Goal: Information Seeking & Learning: Learn about a topic

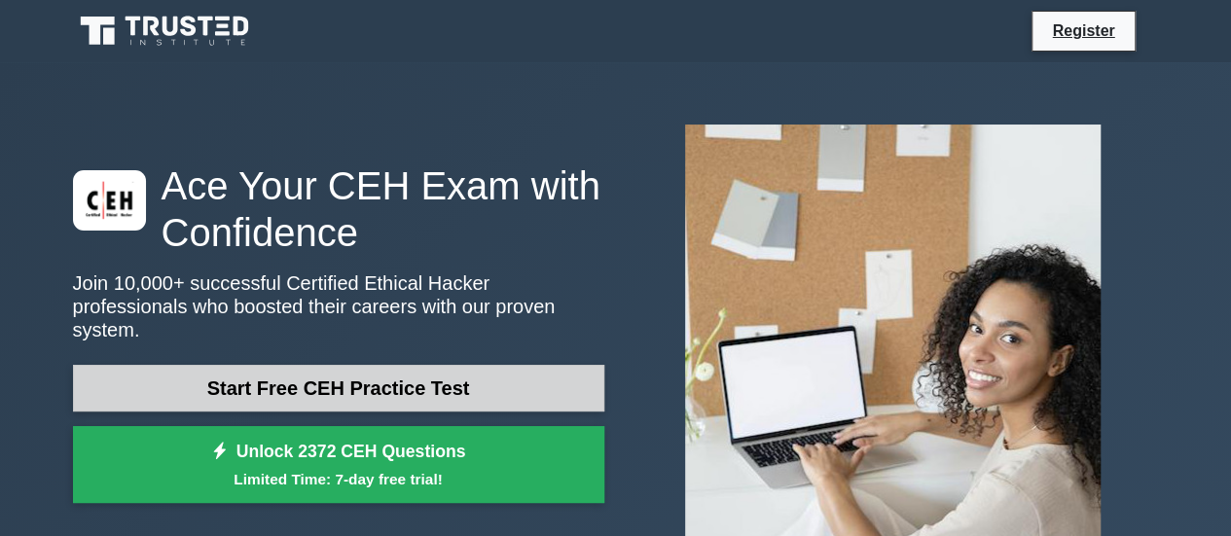
click at [433, 395] on link "Start Free CEH Practice Test" at bounding box center [338, 388] width 531 height 47
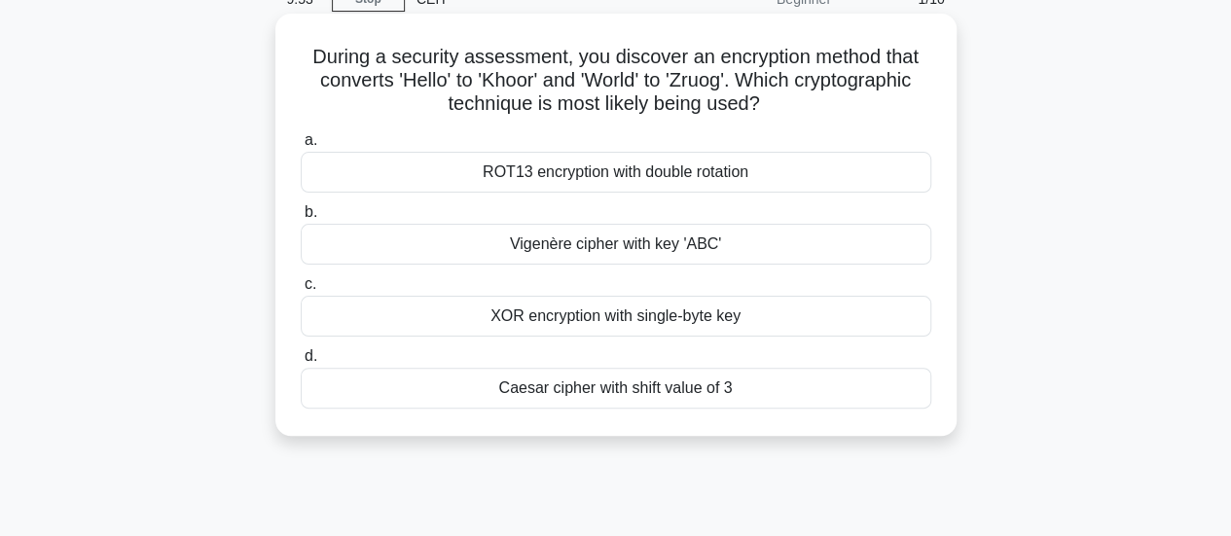
scroll to position [94, 0]
click at [598, 403] on div "Caesar cipher with shift value of 3" at bounding box center [616, 389] width 631 height 41
click at [301, 364] on input "[PERSON_NAME] cipher with shift value of 3" at bounding box center [301, 357] width 0 height 13
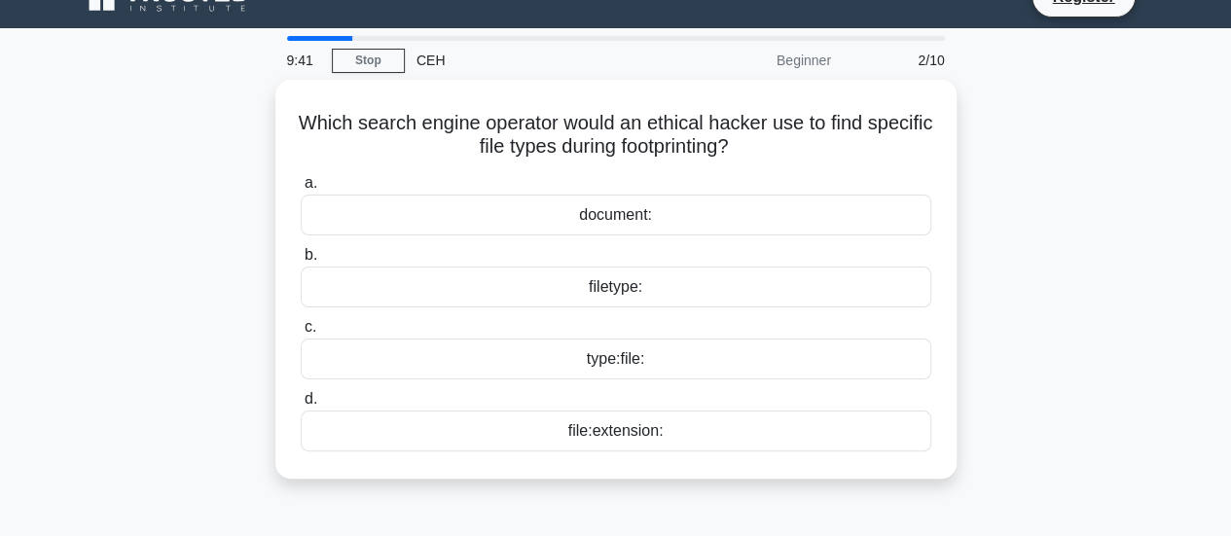
scroll to position [0, 0]
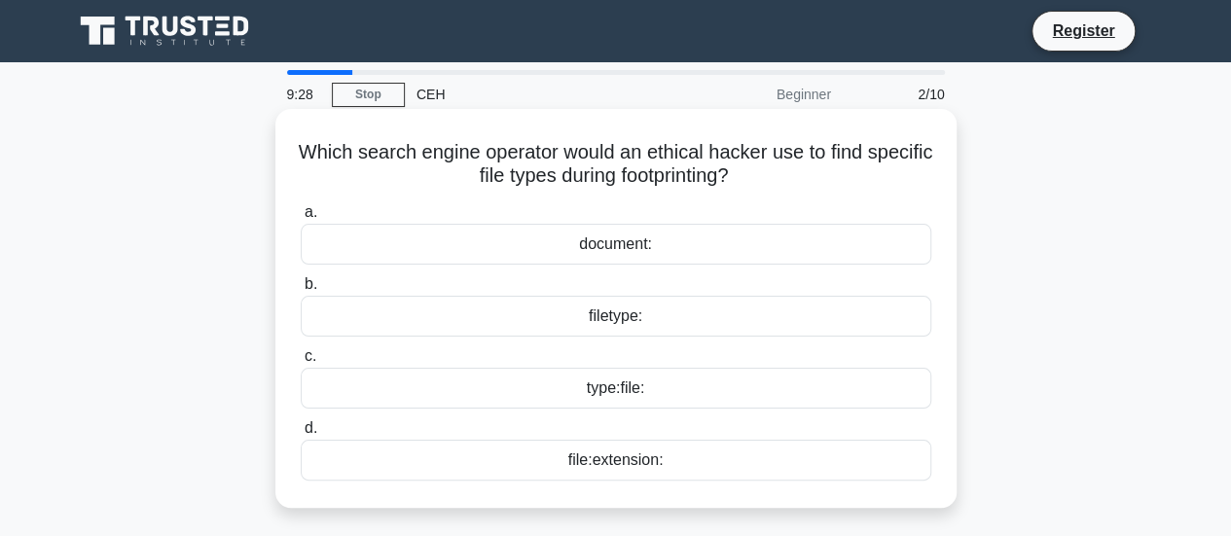
click at [617, 322] on div "filetype:" at bounding box center [616, 316] width 631 height 41
click at [301, 291] on input "b. filetype:" at bounding box center [301, 284] width 0 height 13
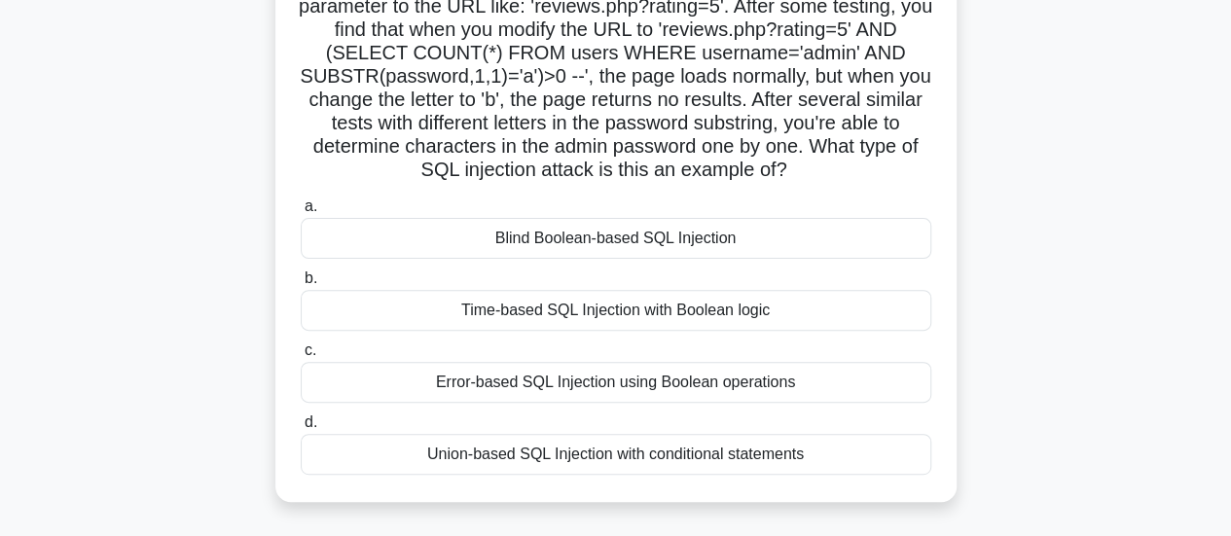
scroll to position [262, 0]
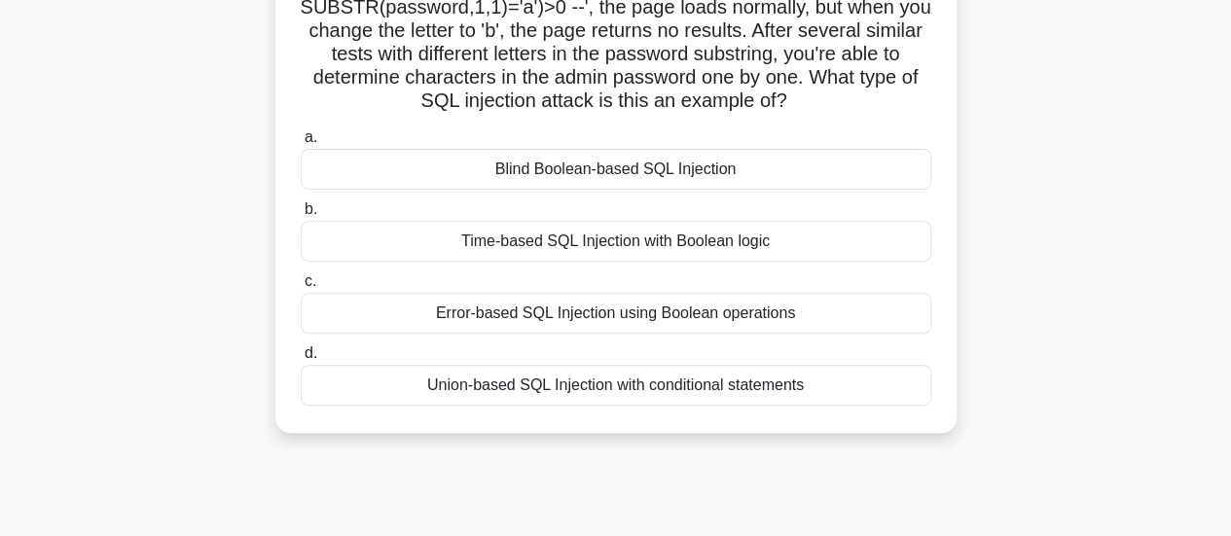
click at [654, 174] on div "Blind Boolean-based SQL Injection" at bounding box center [616, 169] width 631 height 41
click at [301, 144] on input "a. Blind Boolean-based SQL Injection" at bounding box center [301, 137] width 0 height 13
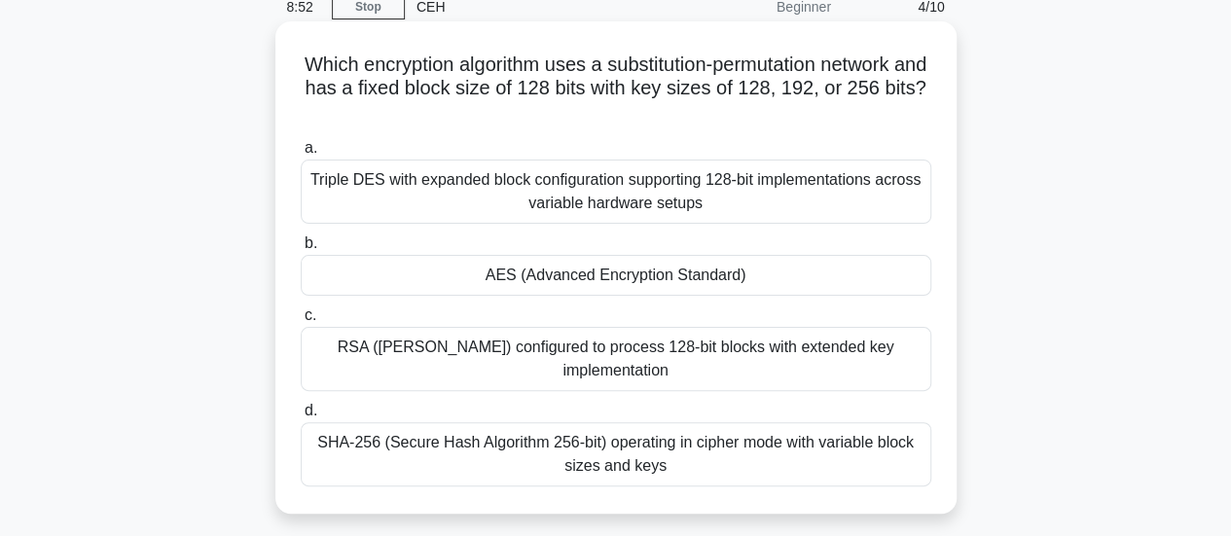
scroll to position [94, 0]
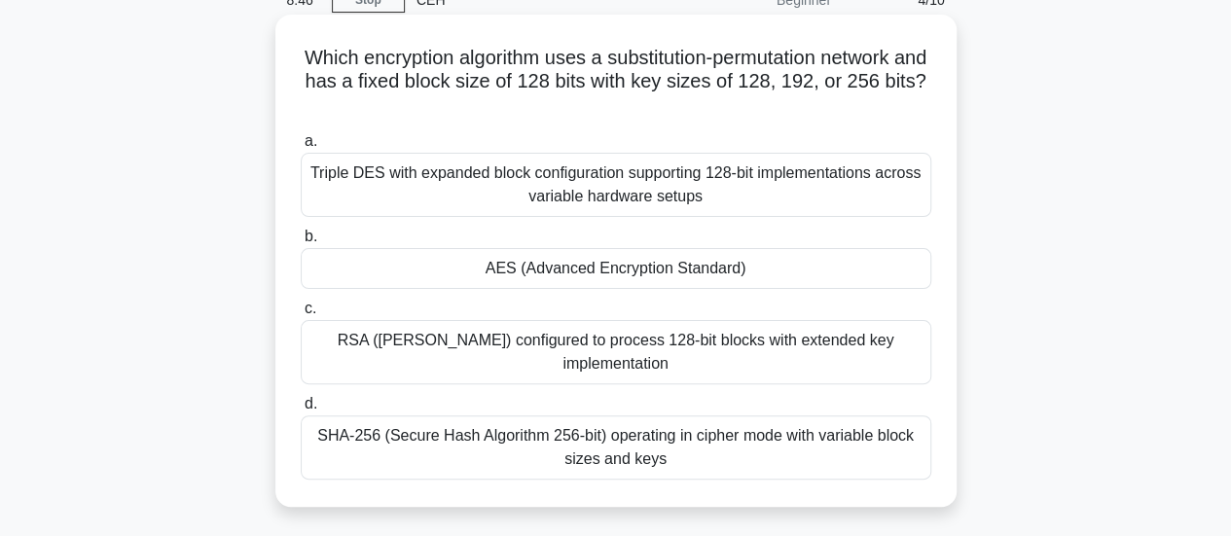
click at [612, 281] on div "AES (Advanced Encryption Standard)" at bounding box center [616, 268] width 631 height 41
click at [301, 243] on input "b. AES (Advanced Encryption Standard)" at bounding box center [301, 237] width 0 height 13
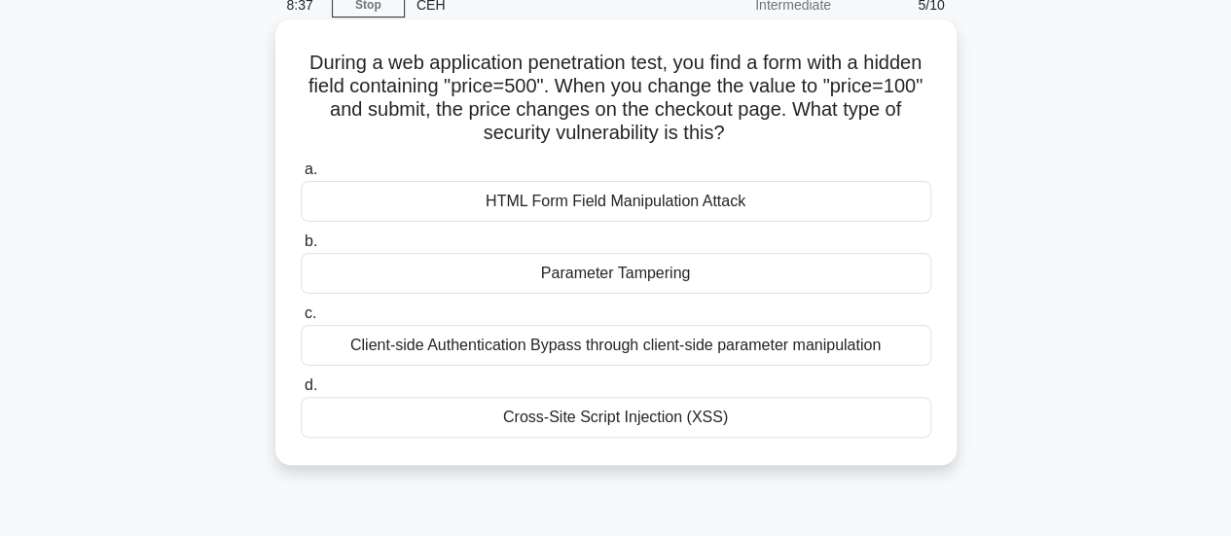
scroll to position [93, 0]
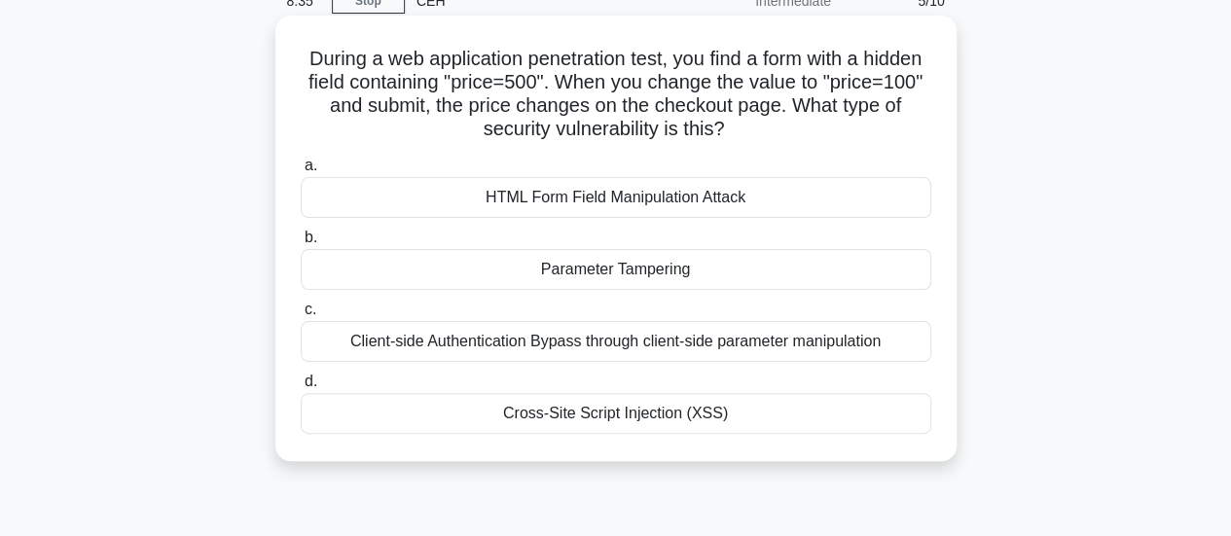
click at [647, 256] on div "Parameter Tampering" at bounding box center [616, 269] width 631 height 41
click at [301, 244] on input "b. Parameter Tampering" at bounding box center [301, 238] width 0 height 13
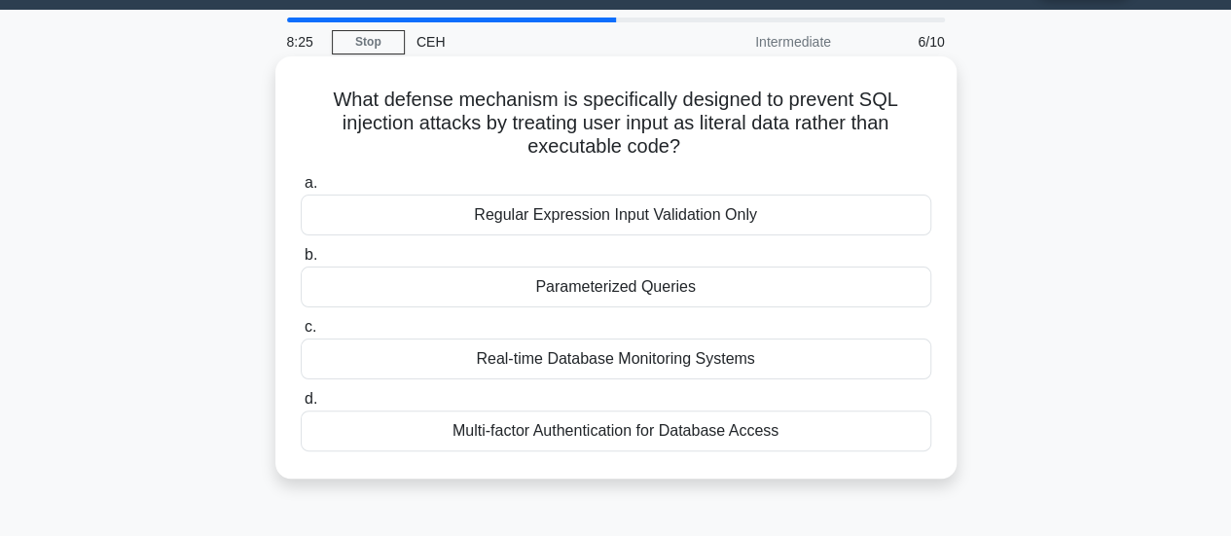
scroll to position [55, 0]
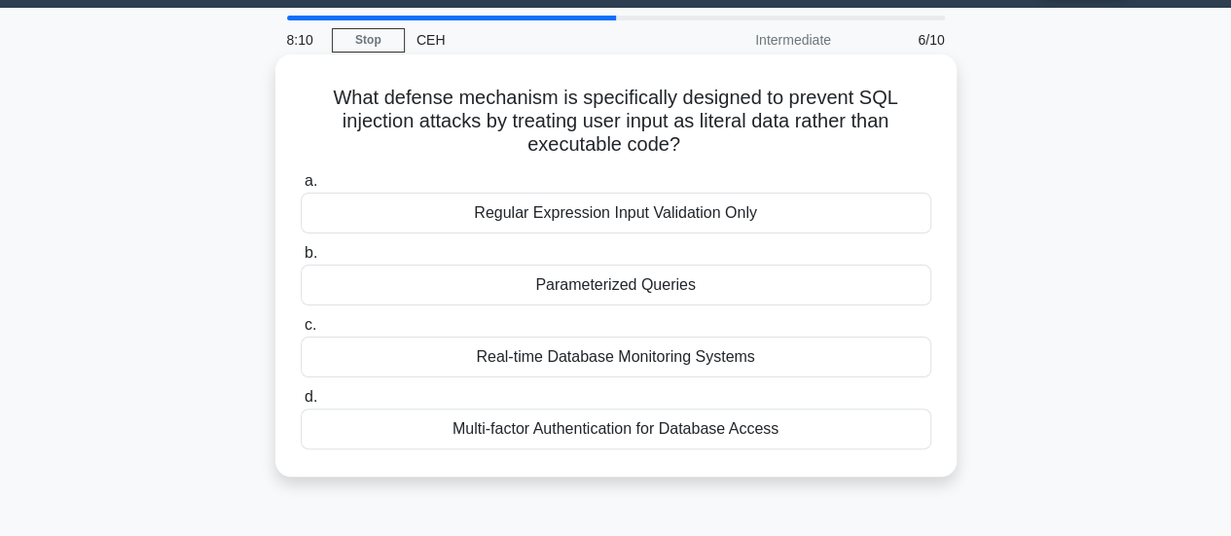
click at [675, 285] on div "Parameterized Queries" at bounding box center [616, 285] width 631 height 41
click at [301, 260] on input "b. Parameterized Queries" at bounding box center [301, 253] width 0 height 13
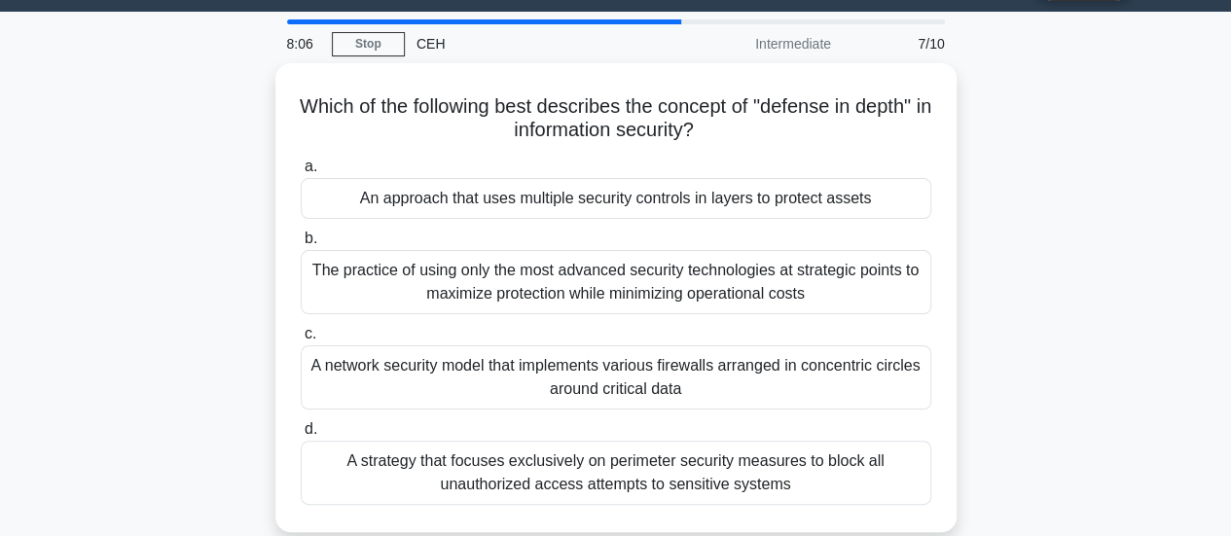
scroll to position [53, 0]
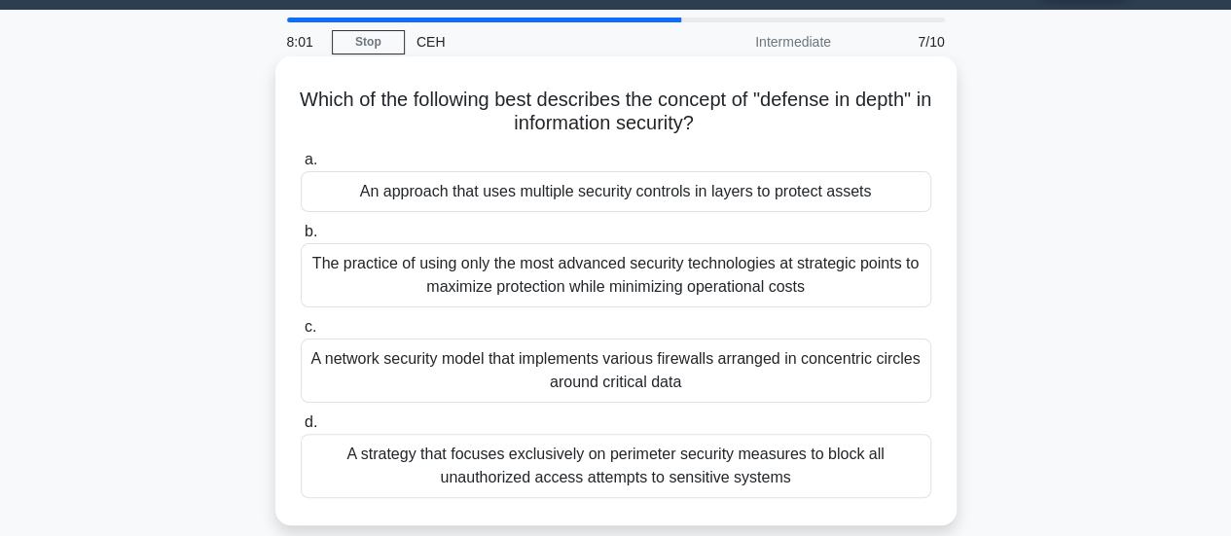
click at [700, 194] on div "An approach that uses multiple security controls in layers to protect assets" at bounding box center [616, 191] width 631 height 41
click at [301, 166] on input "a. An approach that uses multiple security controls in layers to protect assets" at bounding box center [301, 160] width 0 height 13
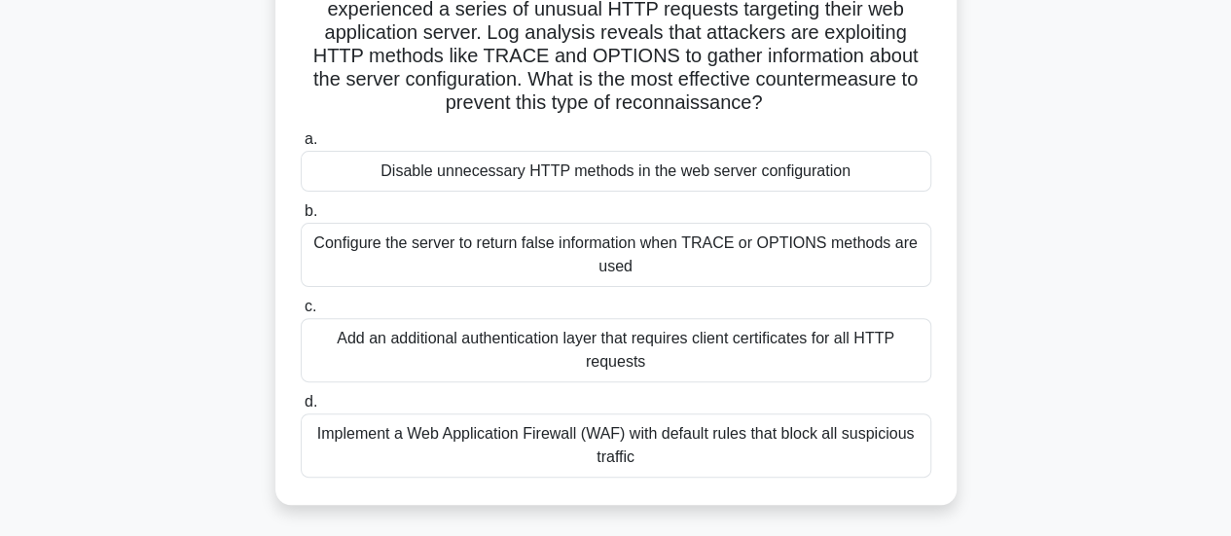
scroll to position [172, 0]
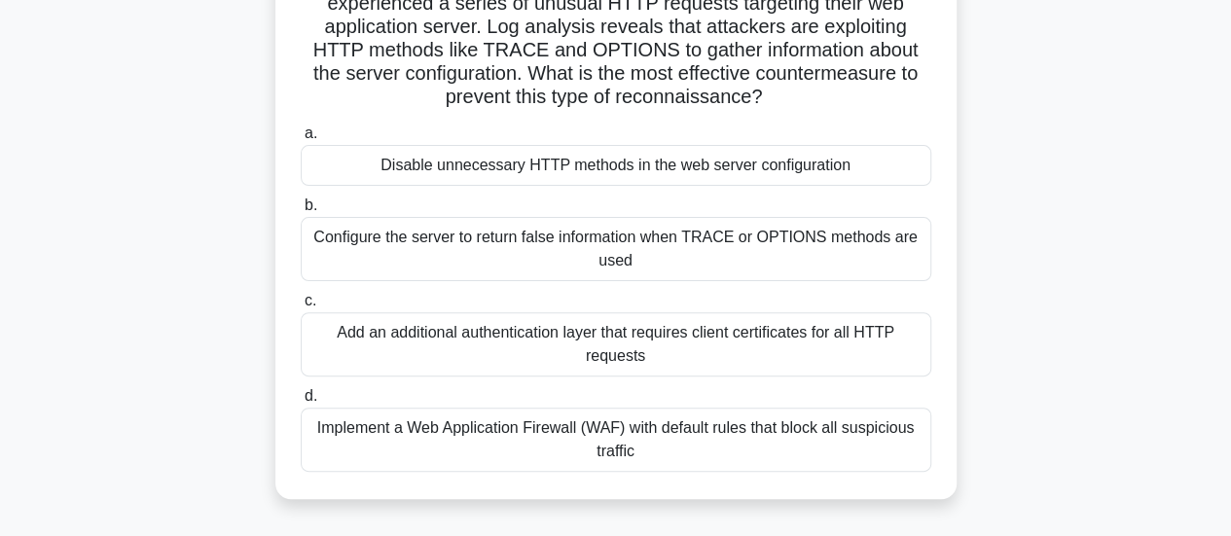
click at [716, 160] on div "Disable unnecessary HTTP methods in the web server configuration" at bounding box center [616, 165] width 631 height 41
click at [301, 140] on input "a. Disable unnecessary HTTP methods in the web server configuration" at bounding box center [301, 133] width 0 height 13
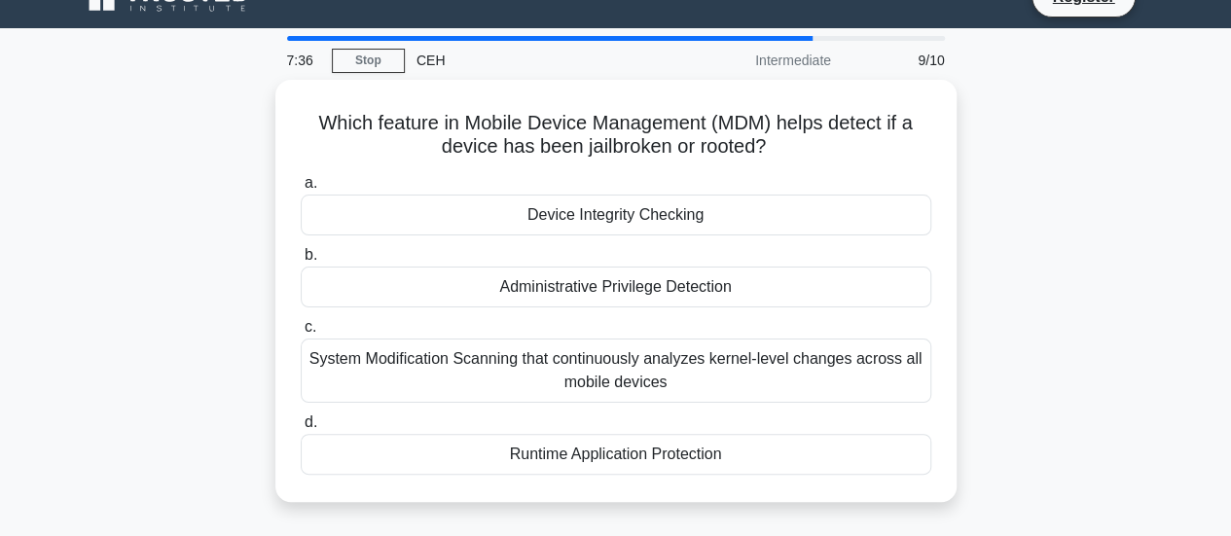
scroll to position [35, 0]
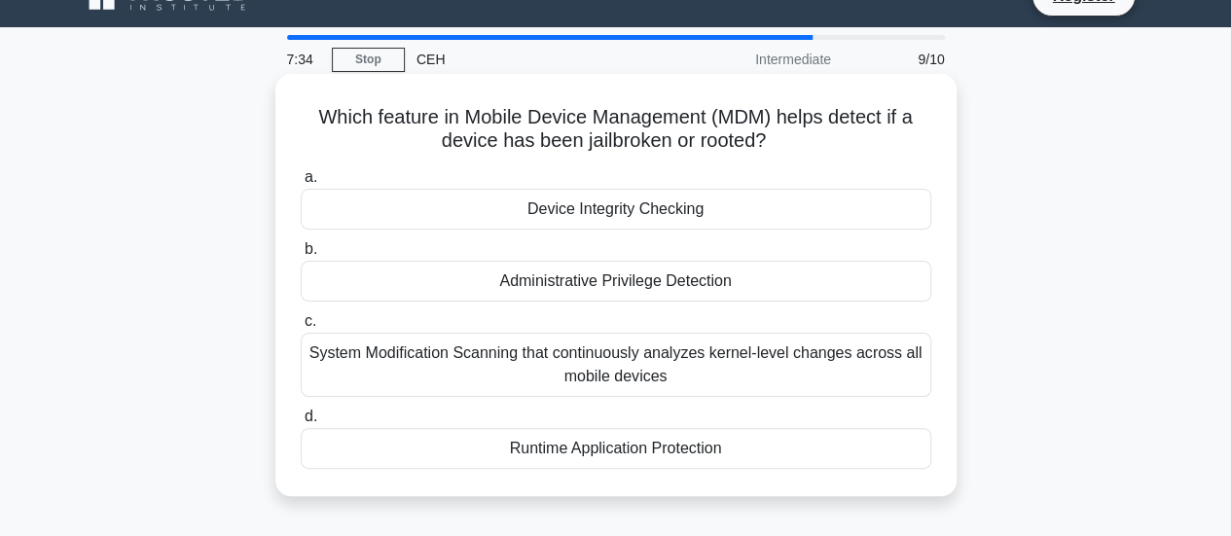
click at [687, 285] on div "Administrative Privilege Detection" at bounding box center [616, 281] width 631 height 41
click at [301, 256] on input "b. Administrative Privilege Detection" at bounding box center [301, 249] width 0 height 13
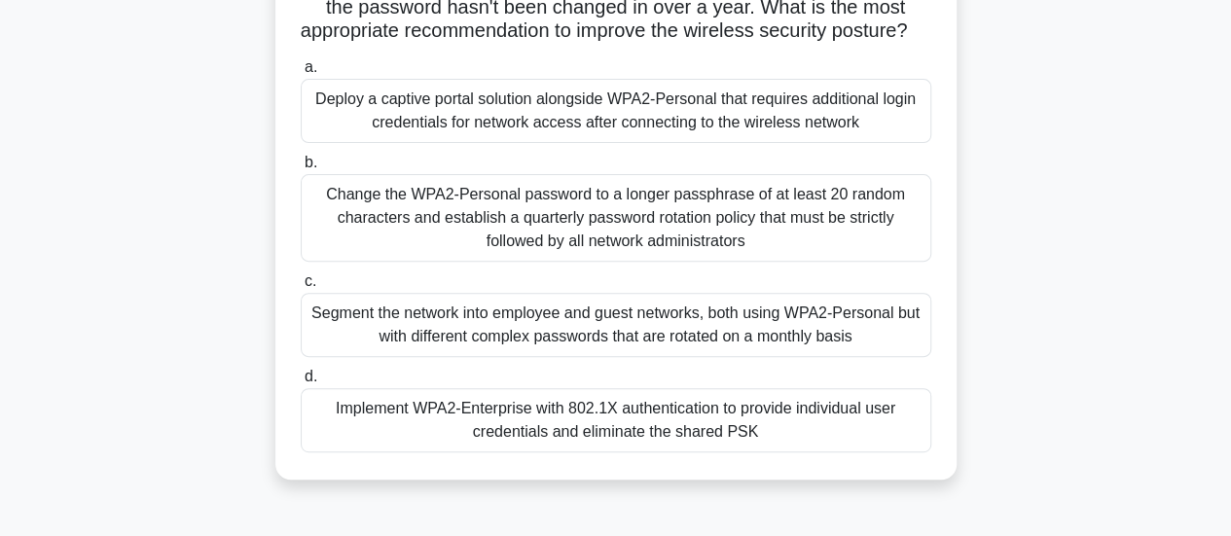
scroll to position [274, 0]
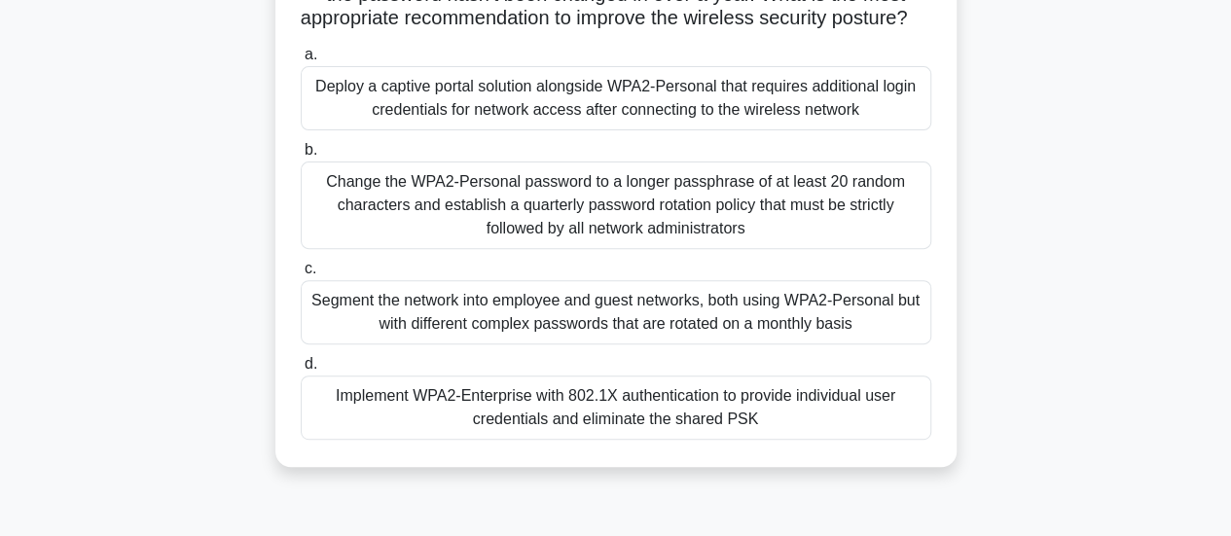
click at [679, 339] on div "Segment the network into employee and guest networks, both using WPA2-Personal …" at bounding box center [616, 312] width 631 height 64
click at [301, 275] on input "c. Segment the network into employee and guest networks, both using WPA2-Person…" at bounding box center [301, 269] width 0 height 13
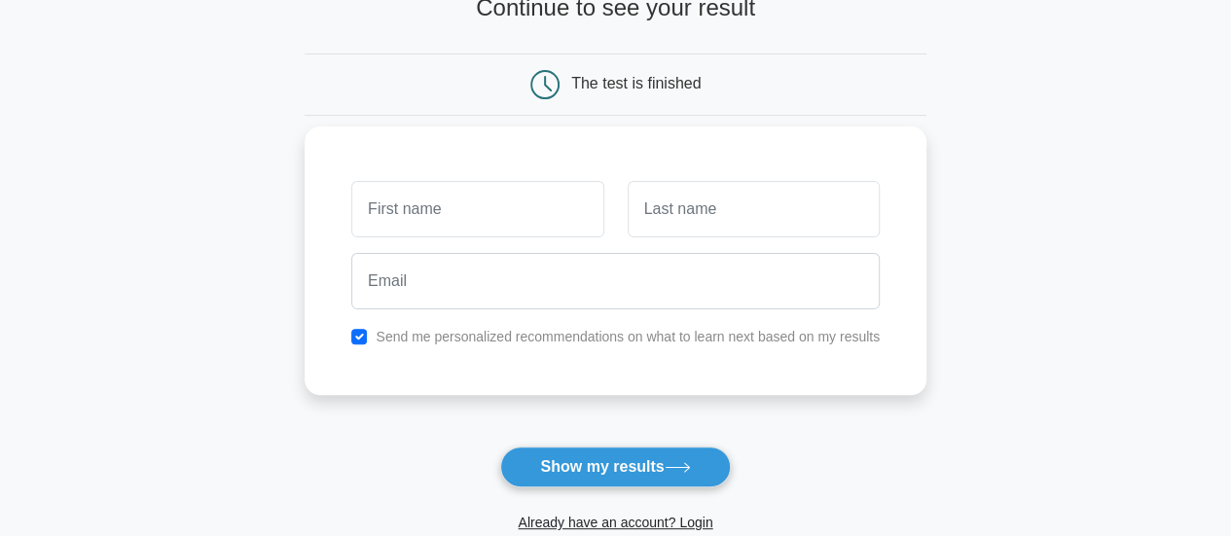
scroll to position [144, 0]
click at [520, 200] on input "text" at bounding box center [477, 208] width 252 height 56
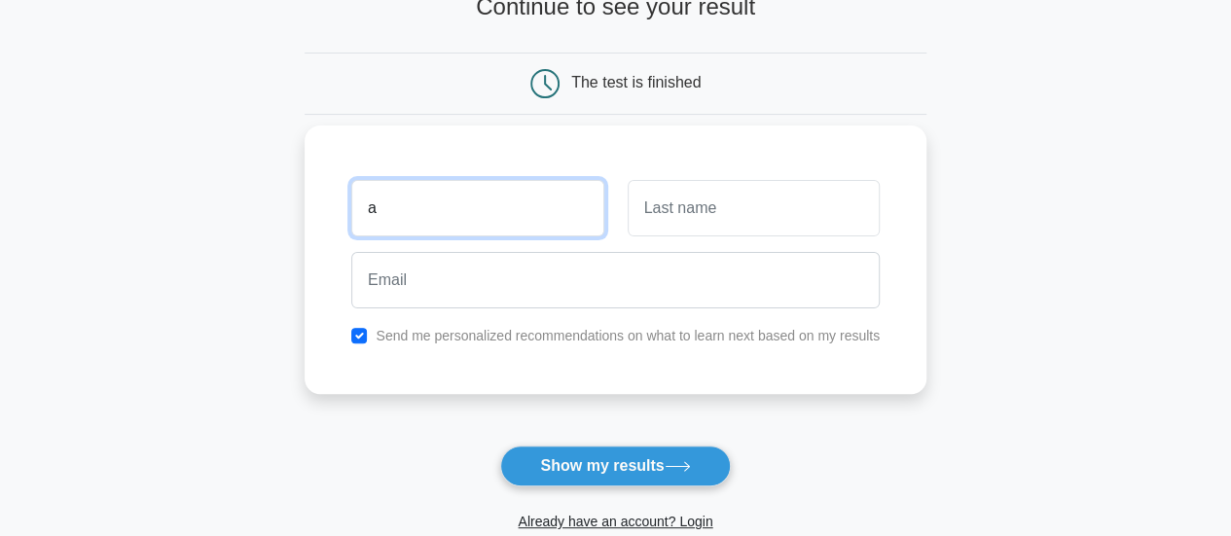
click at [506, 207] on input "a" at bounding box center [477, 208] width 252 height 56
type input "amujuri"
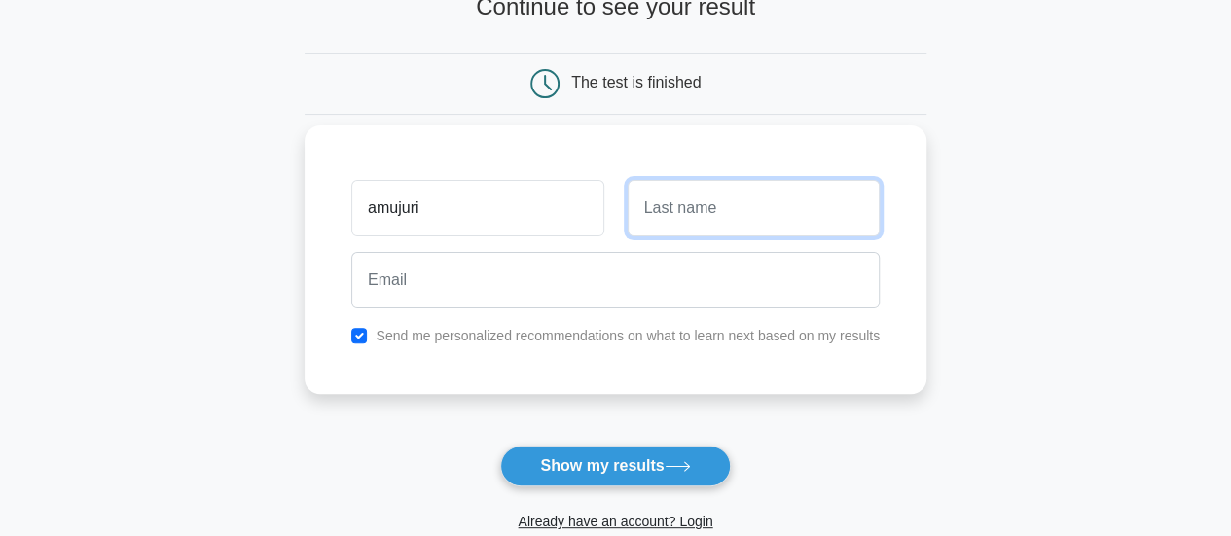
click at [687, 188] on input "text" at bounding box center [754, 208] width 252 height 56
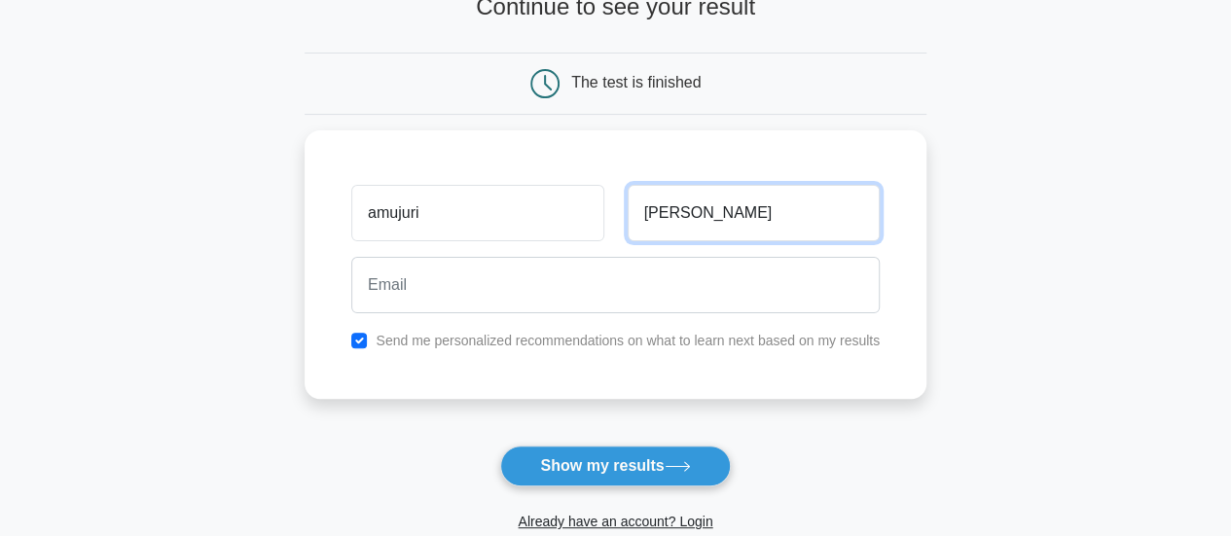
type input "paul"
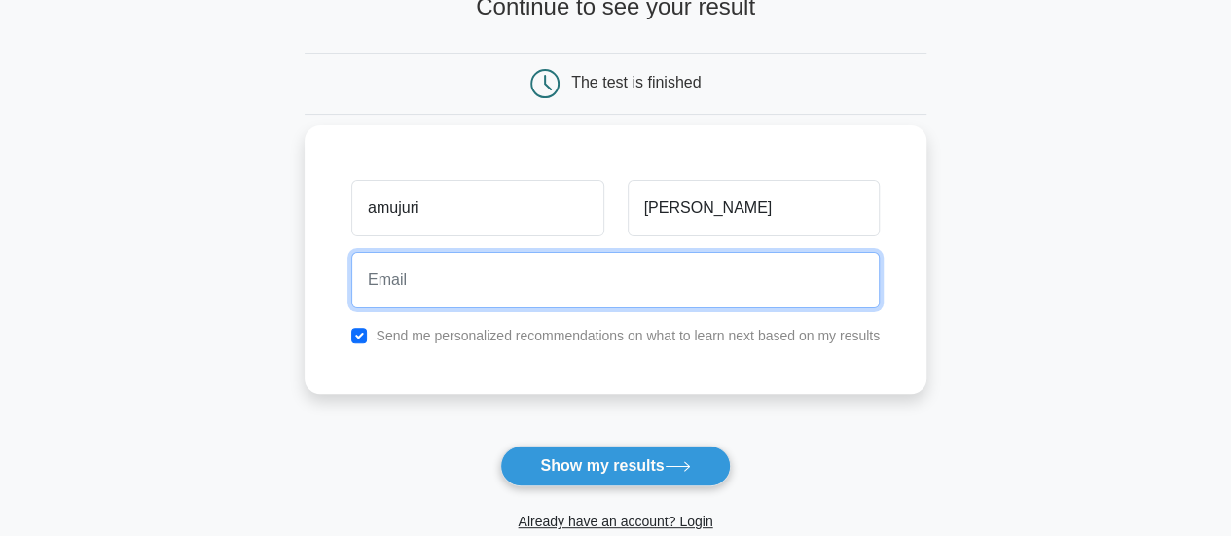
click at [654, 285] on input "email" at bounding box center [615, 280] width 528 height 56
paste input "kiyehib423@blaxion.com"
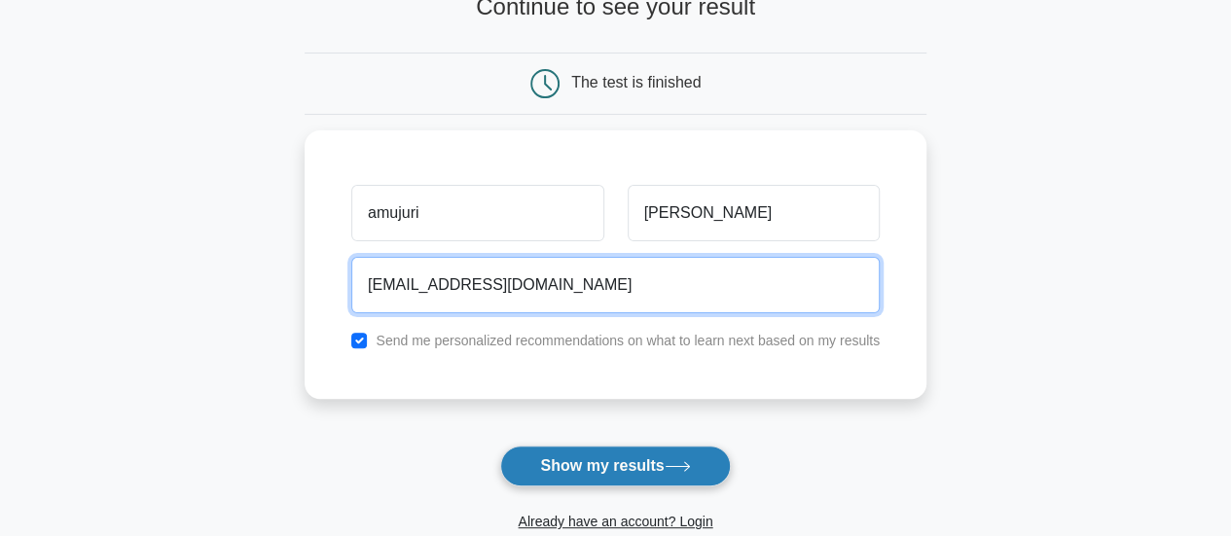
type input "kiyehib423@blaxion.com"
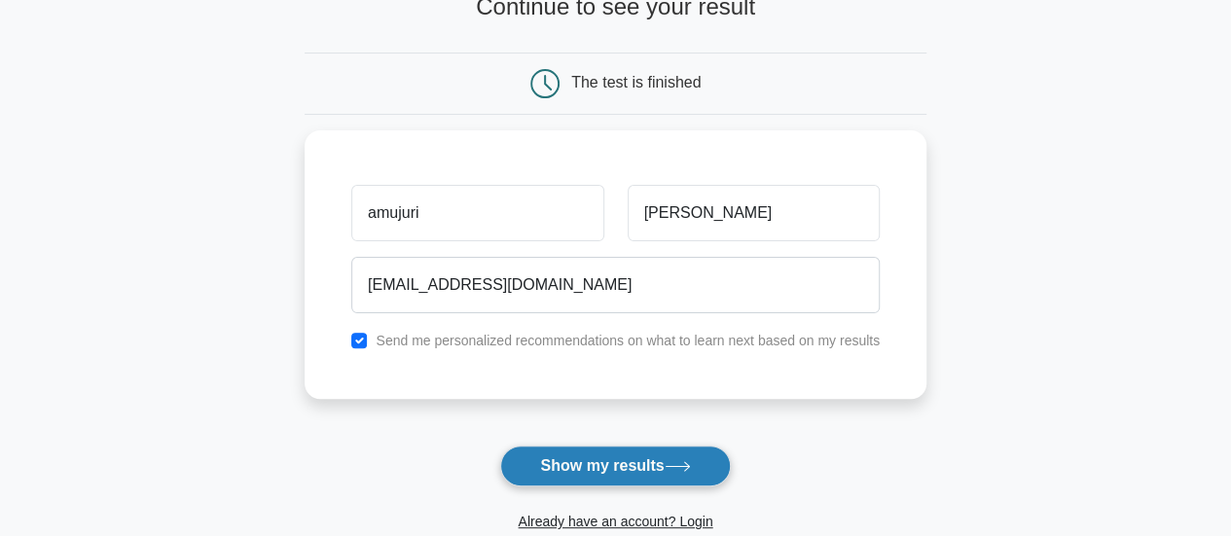
click at [584, 447] on button "Show my results" at bounding box center [615, 466] width 230 height 41
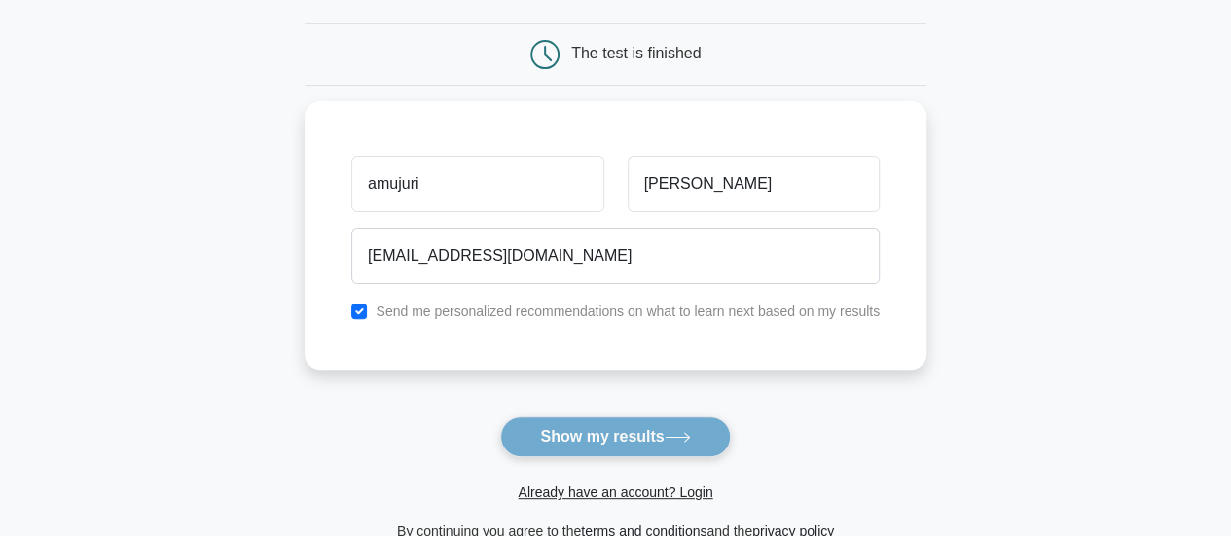
scroll to position [183, 0]
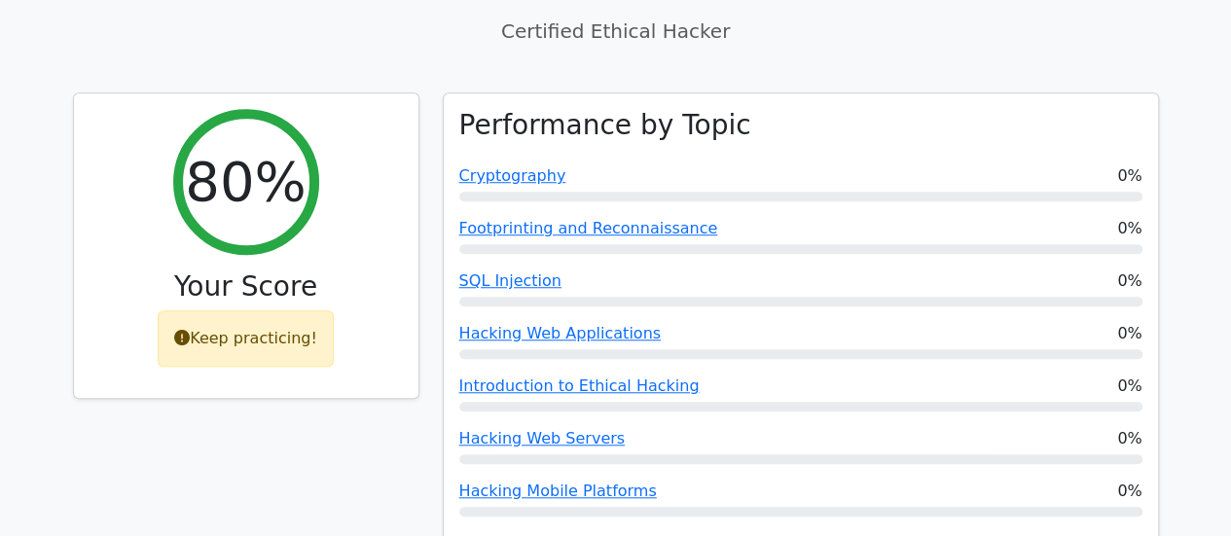
scroll to position [650, 0]
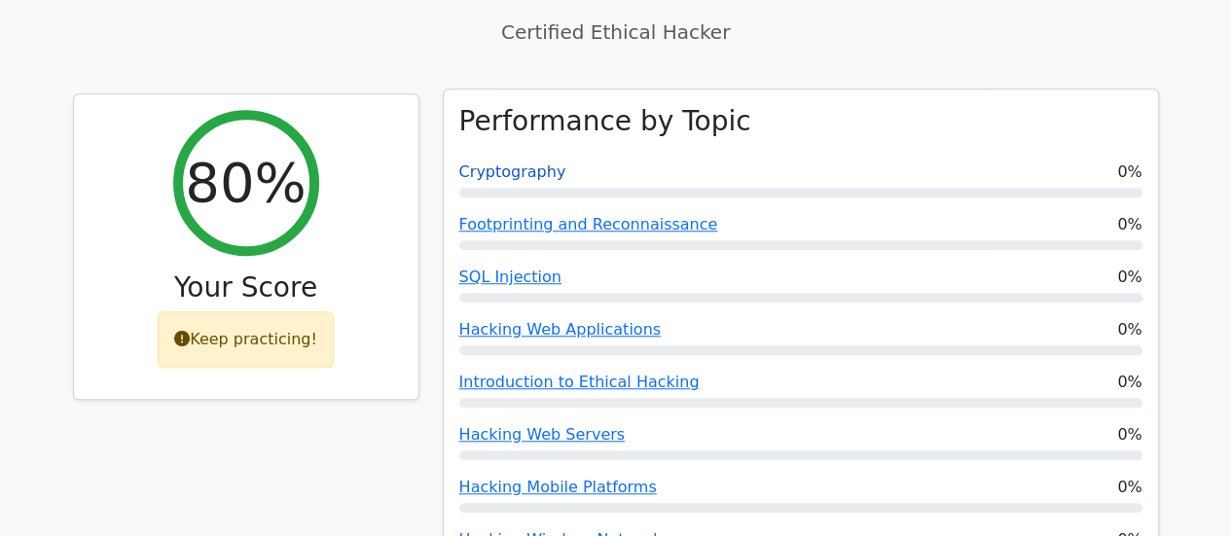
click at [499, 163] on link "Cryptography" at bounding box center [512, 172] width 107 height 18
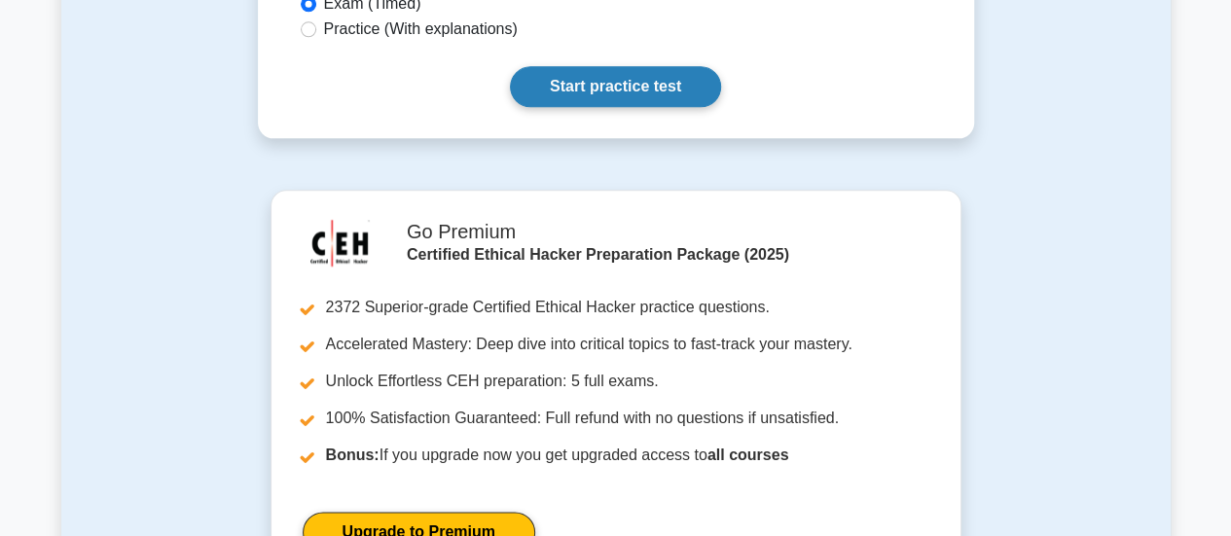
scroll to position [1077, 0]
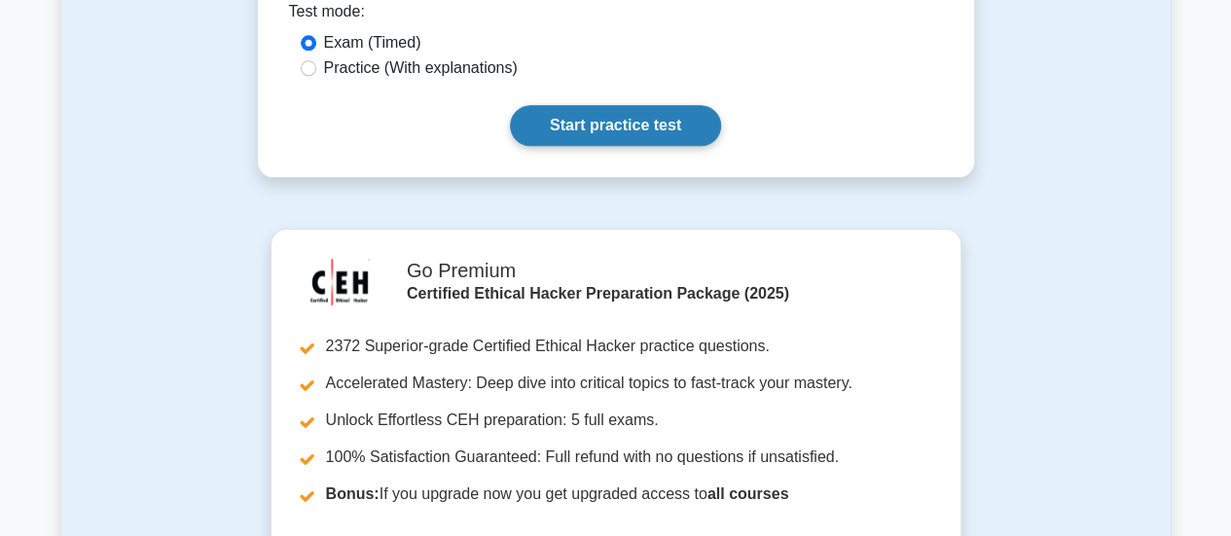
click at [603, 106] on link "Start practice test" at bounding box center [615, 125] width 211 height 41
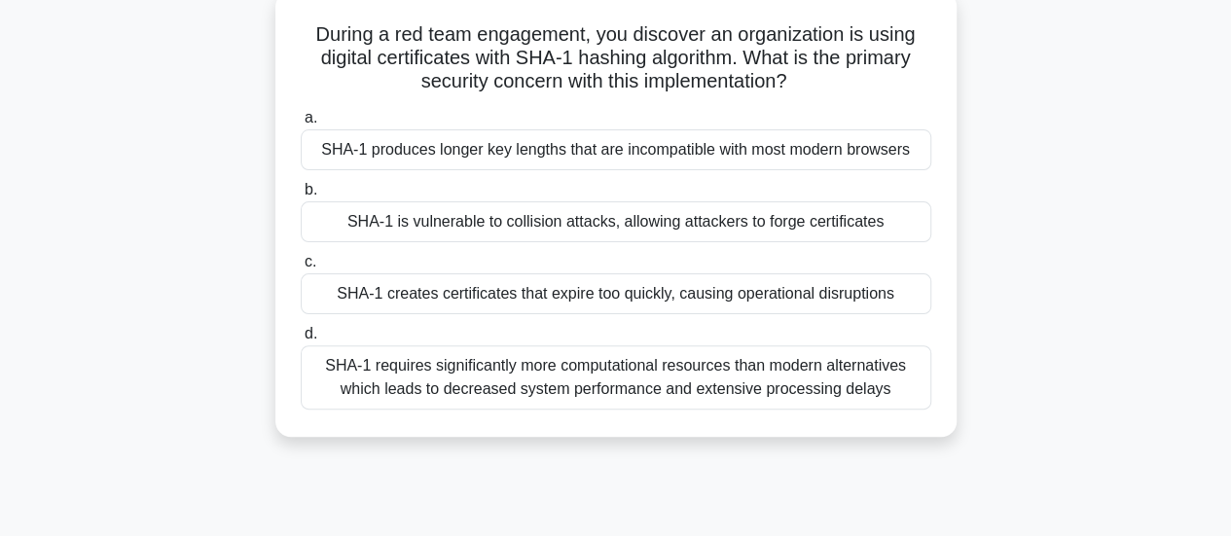
scroll to position [117, 0]
click at [679, 293] on div "SHA-1 creates certificates that expire too quickly, causing operational disrupt…" at bounding box center [616, 294] width 631 height 41
click at [301, 270] on input "c. SHA-1 creates certificates that expire too quickly, causing operational disr…" at bounding box center [301, 263] width 0 height 13
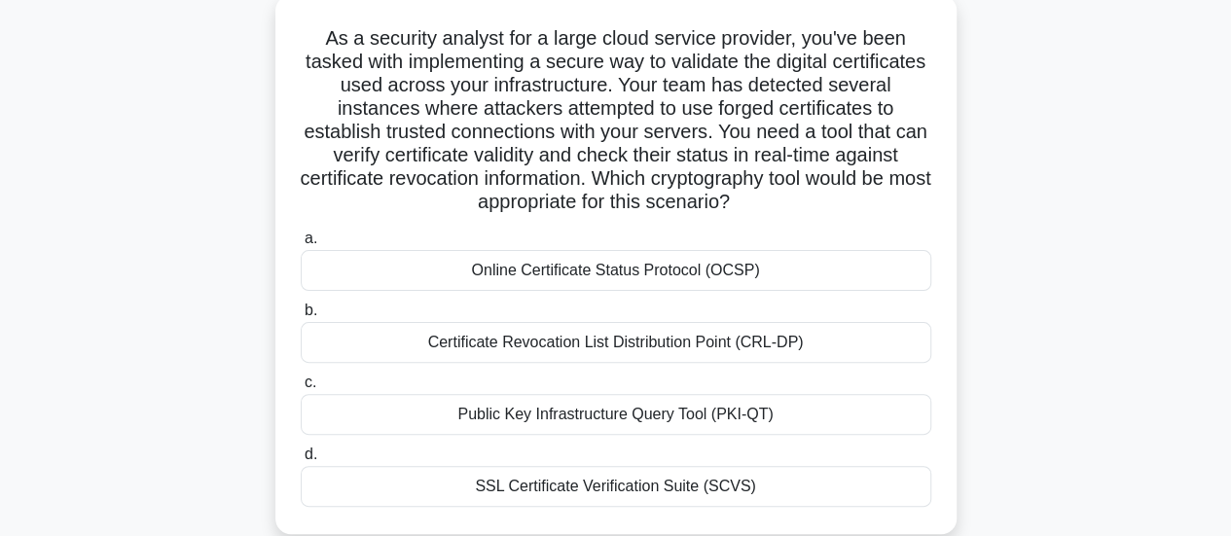
scroll to position [119, 0]
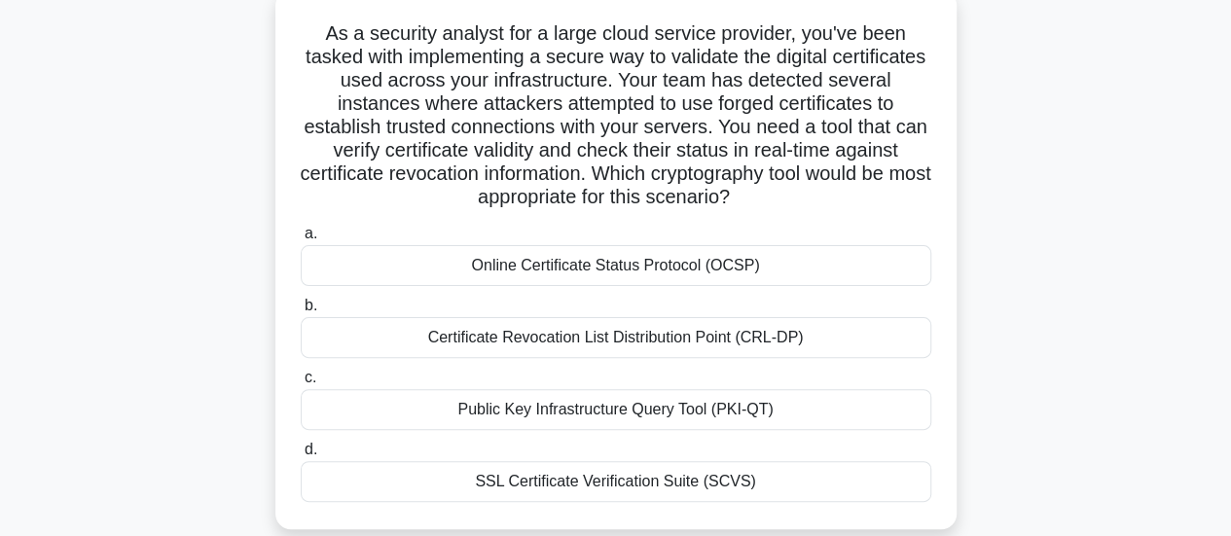
click at [710, 421] on div "Public Key Infrastructure Query Tool (PKI-QT)" at bounding box center [616, 409] width 631 height 41
click at [301, 384] on input "c. Public Key Infrastructure Query Tool (PKI-QT)" at bounding box center [301, 378] width 0 height 13
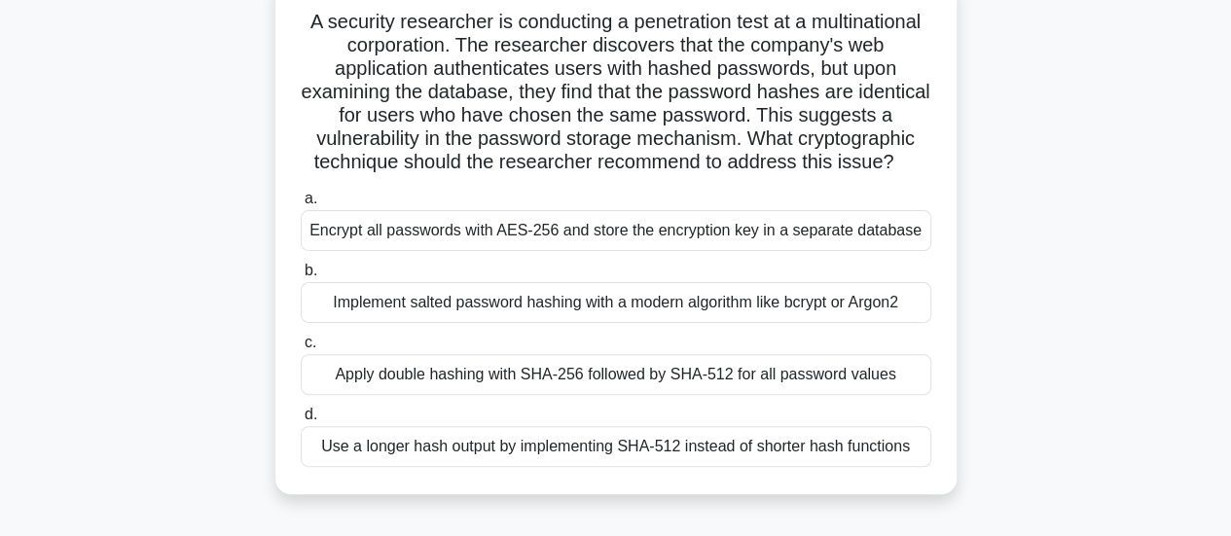
scroll to position [136, 0]
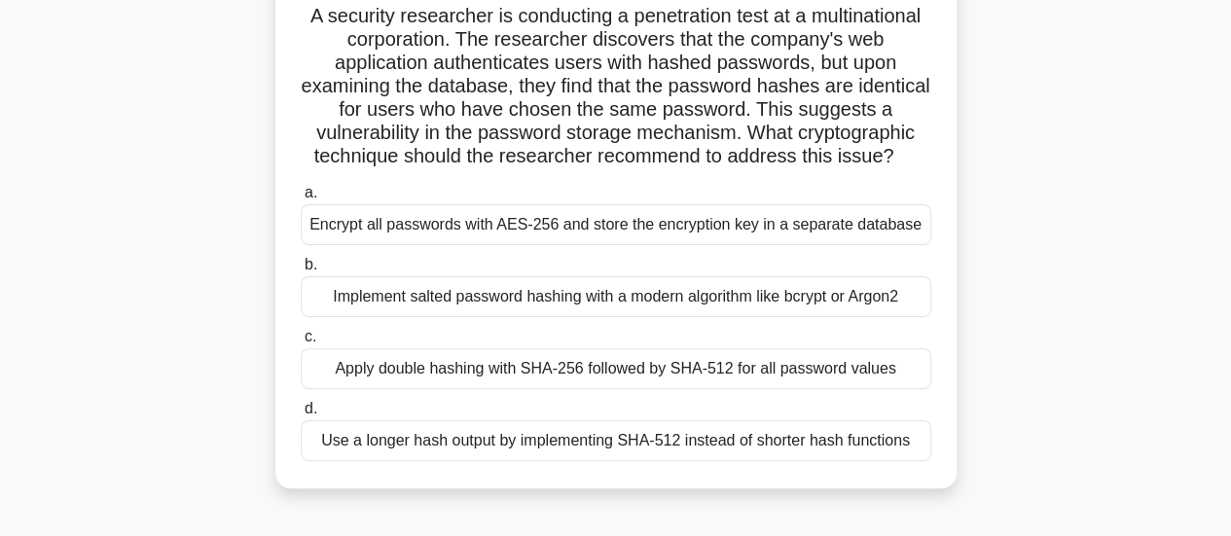
click at [718, 362] on div "Apply double hashing with SHA-256 followed by SHA-512 for all password values" at bounding box center [616, 368] width 631 height 41
click at [301, 344] on input "c. Apply double hashing with SHA-256 followed by SHA-512 for all password values" at bounding box center [301, 337] width 0 height 13
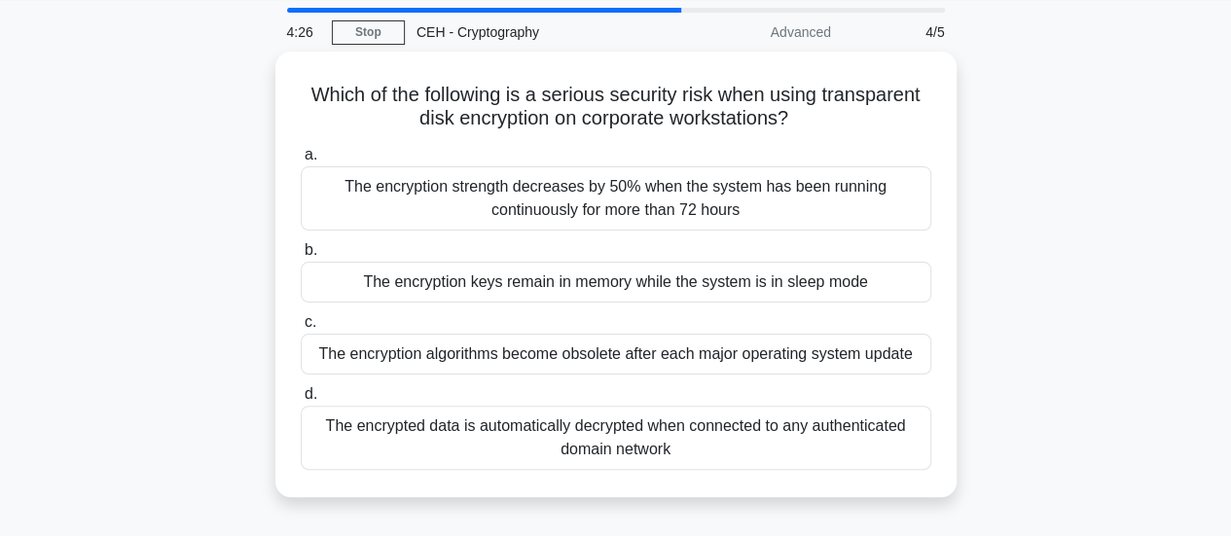
scroll to position [65, 0]
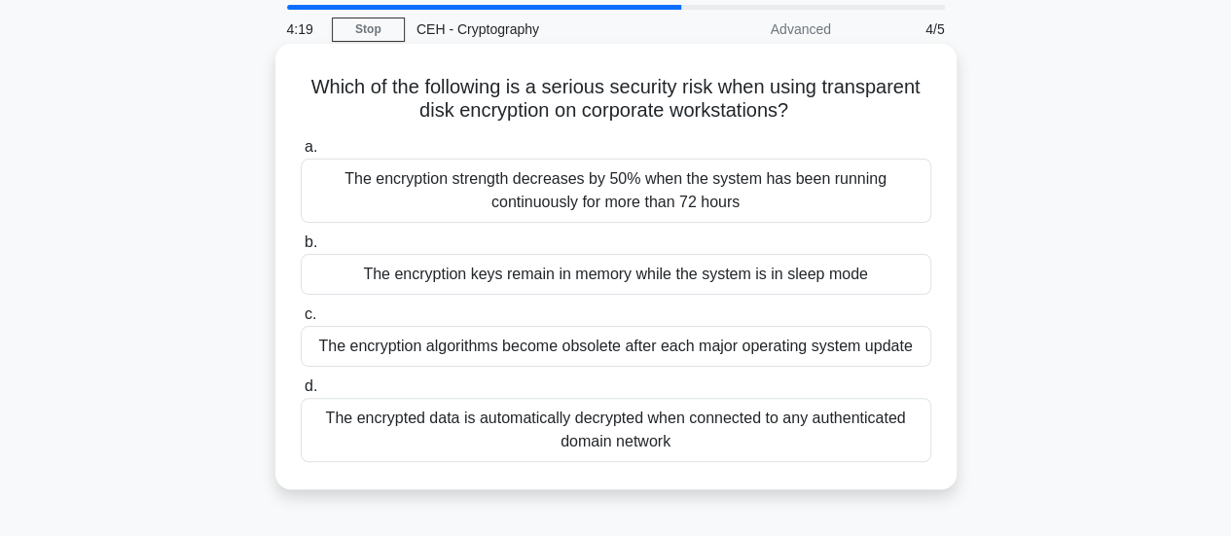
click at [744, 208] on div "The encryption strength decreases by 50% when the system has been running conti…" at bounding box center [616, 191] width 631 height 64
click at [301, 154] on input "a. The encryption strength decreases by 50% when the system has been running co…" at bounding box center [301, 147] width 0 height 13
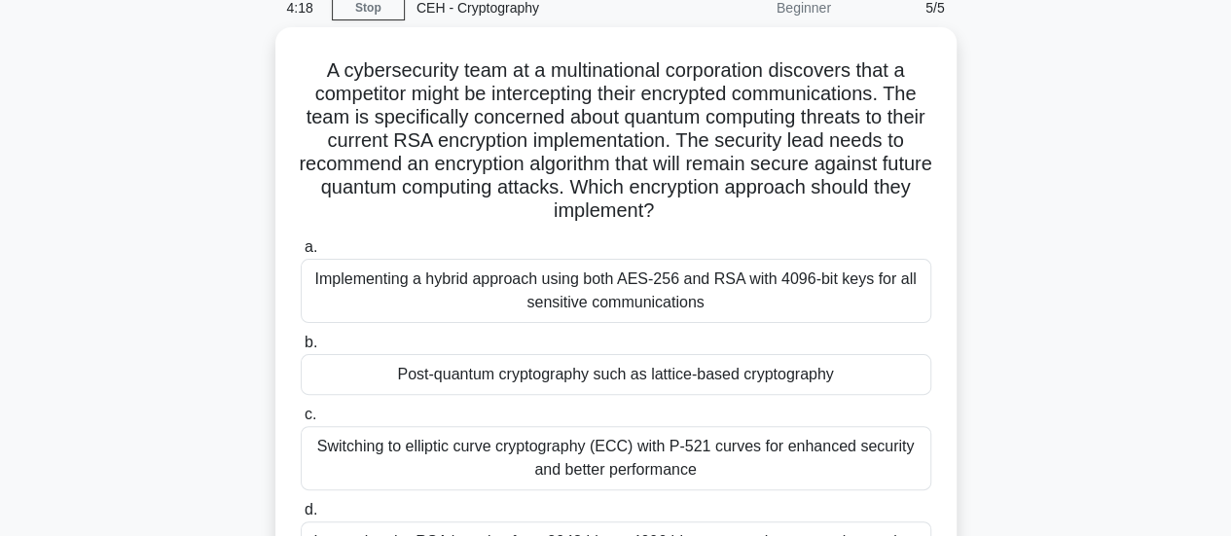
scroll to position [174, 0]
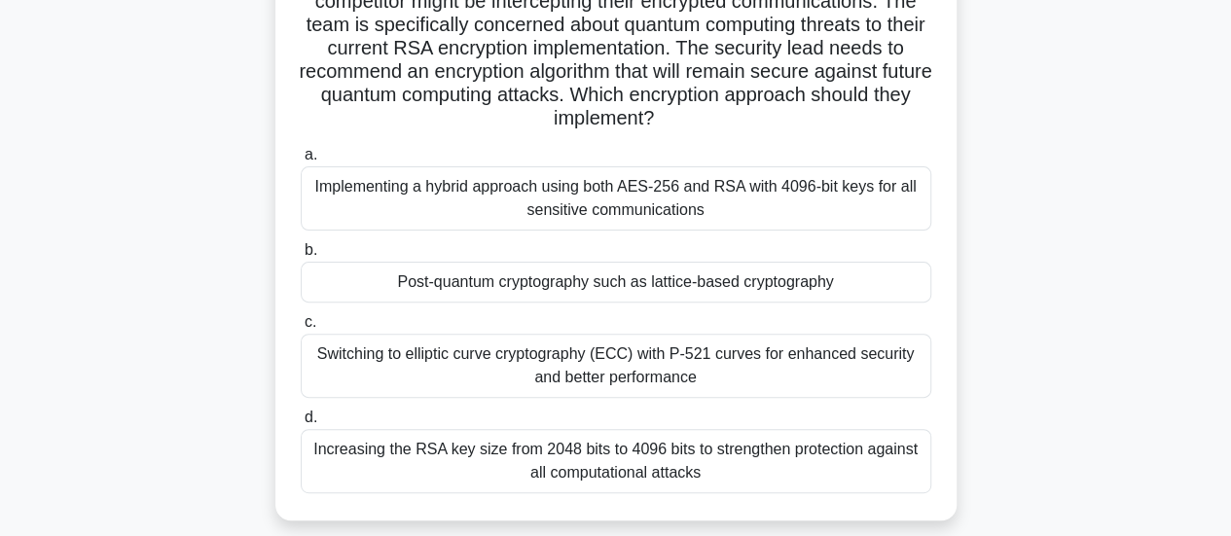
click at [720, 207] on div "Implementing a hybrid approach using both AES-256 and RSA with 4096-bit keys fo…" at bounding box center [616, 198] width 631 height 64
click at [301, 162] on input "a. Implementing a hybrid approach using both AES-256 and RSA with 4096-bit keys…" at bounding box center [301, 155] width 0 height 13
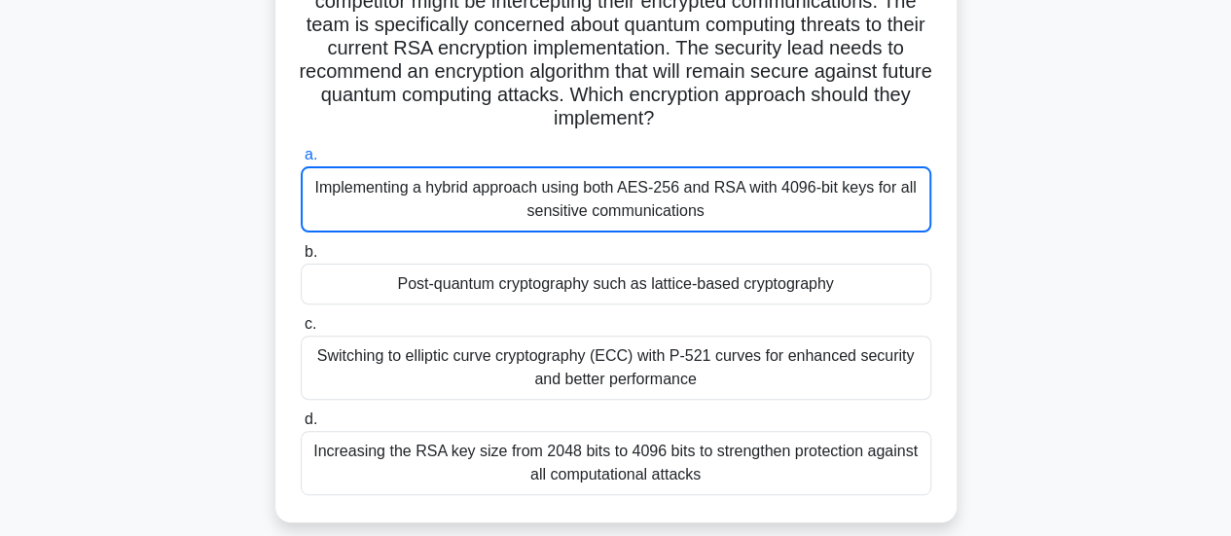
scroll to position [86, 0]
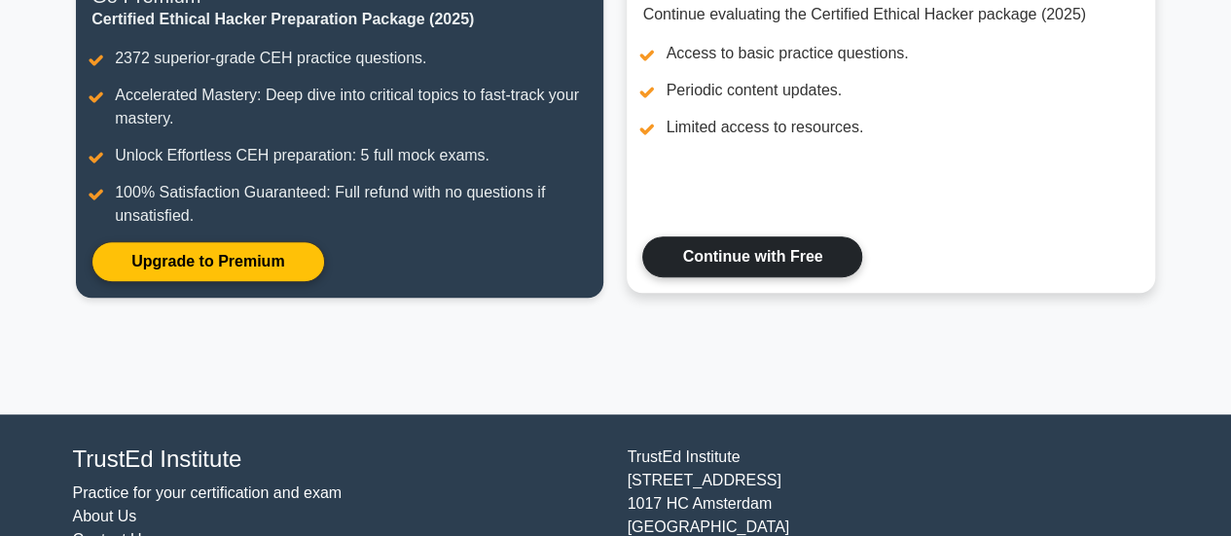
click at [720, 266] on link "Continue with Free" at bounding box center [752, 257] width 220 height 41
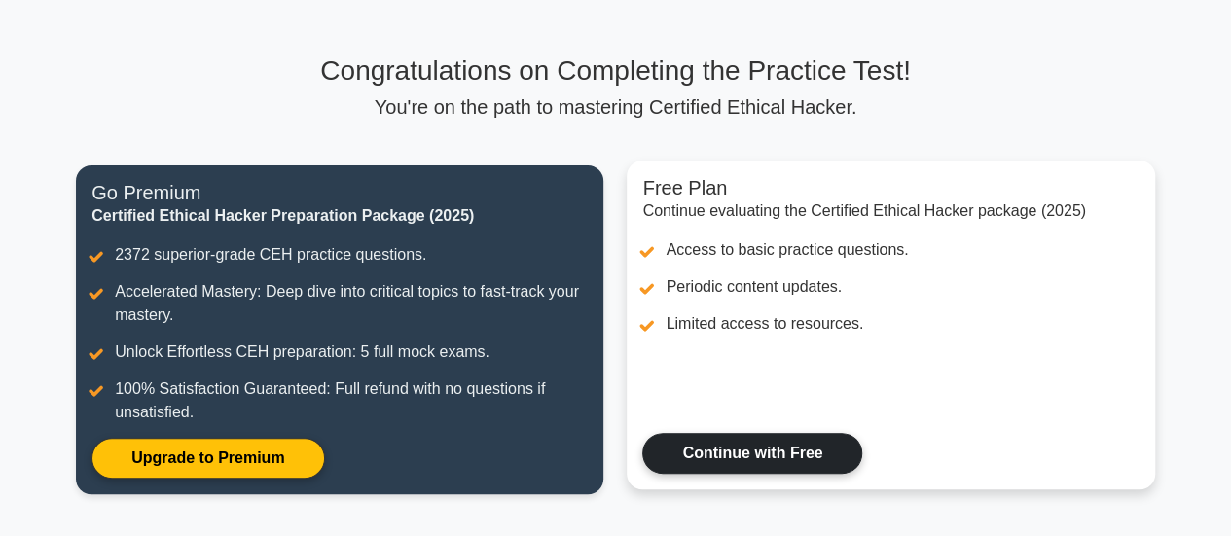
scroll to position [95, 0]
